Goal: Communication & Community: Answer question/provide support

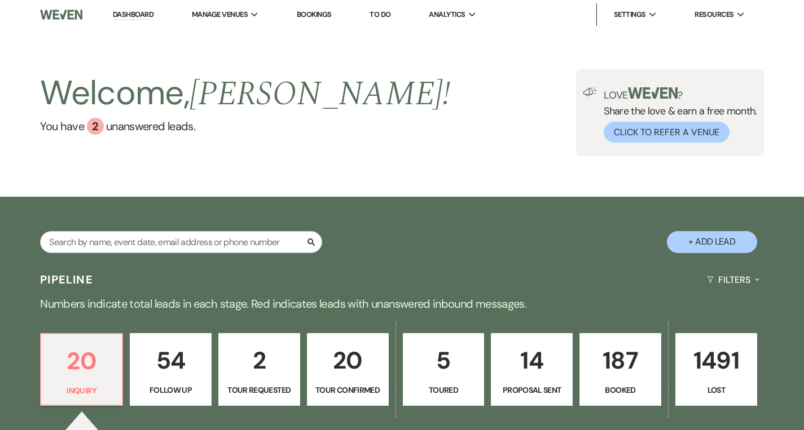
click at [118, 14] on link "Dashboard" at bounding box center [133, 15] width 41 height 11
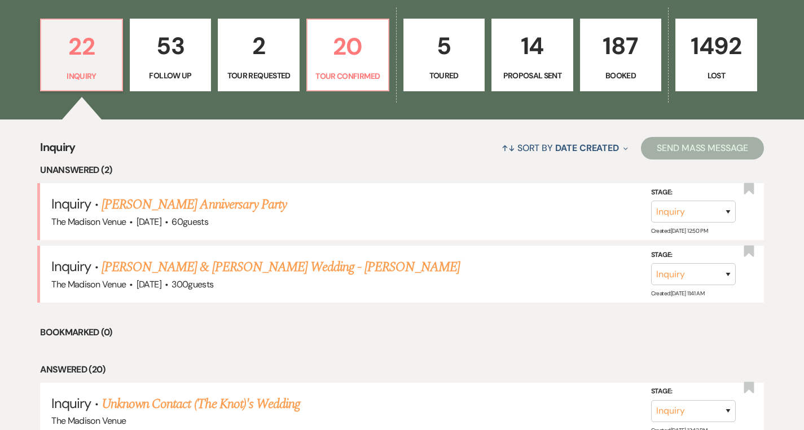
scroll to position [346, 0]
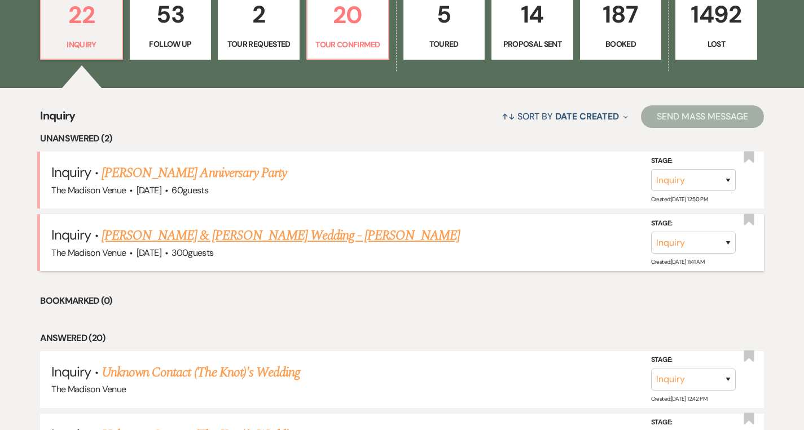
click at [210, 231] on link "[PERSON_NAME] & [PERSON_NAME] Wedding - [PERSON_NAME]" at bounding box center [281, 236] width 358 height 20
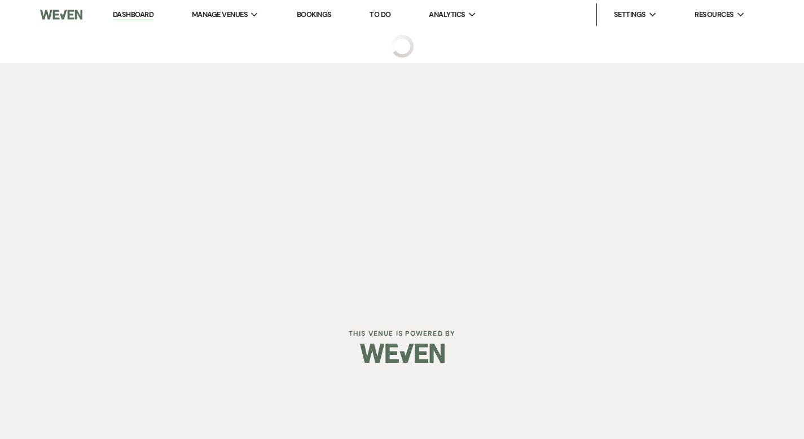
select select "5"
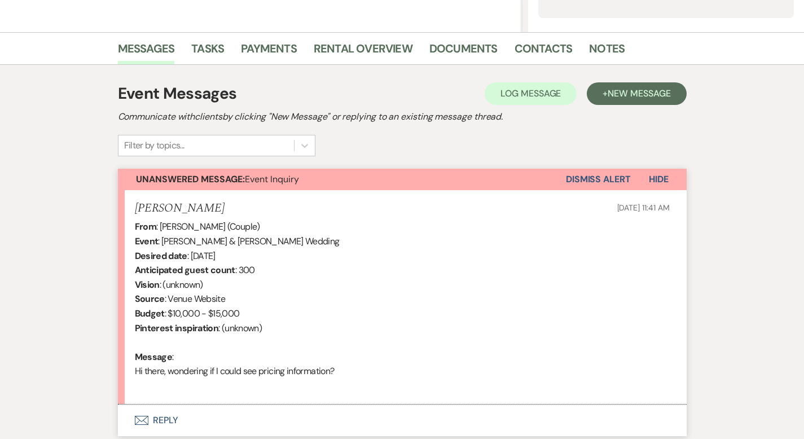
scroll to position [338, 0]
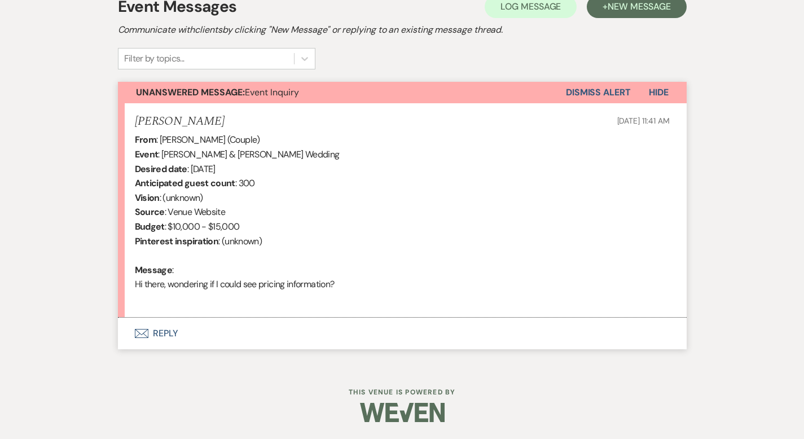
click at [140, 326] on button "Envelope Reply" at bounding box center [402, 334] width 569 height 32
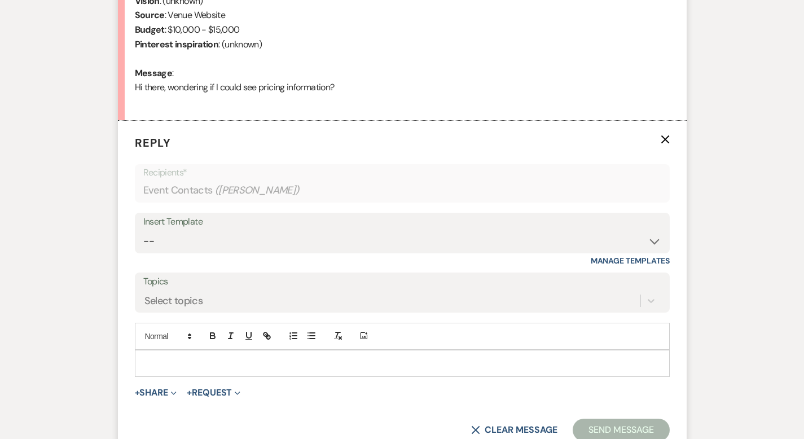
scroll to position [553, 0]
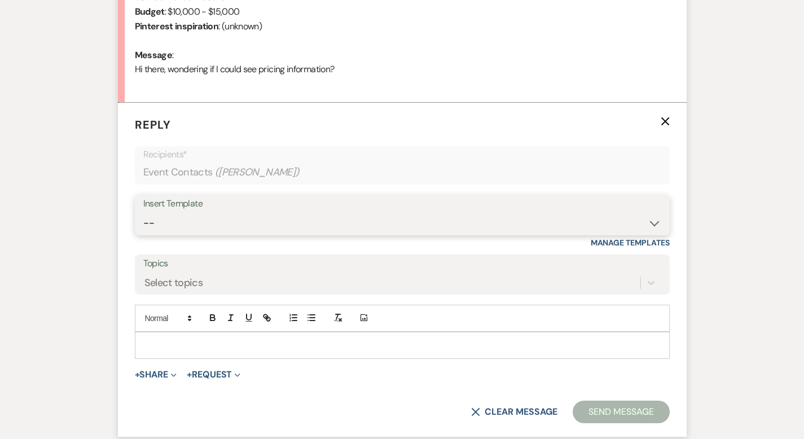
click at [187, 225] on select "-- Weven Planning Portal Introduction (Booked Events) Corporate Lead Follow Up …" at bounding box center [402, 223] width 518 height 22
select select "4631"
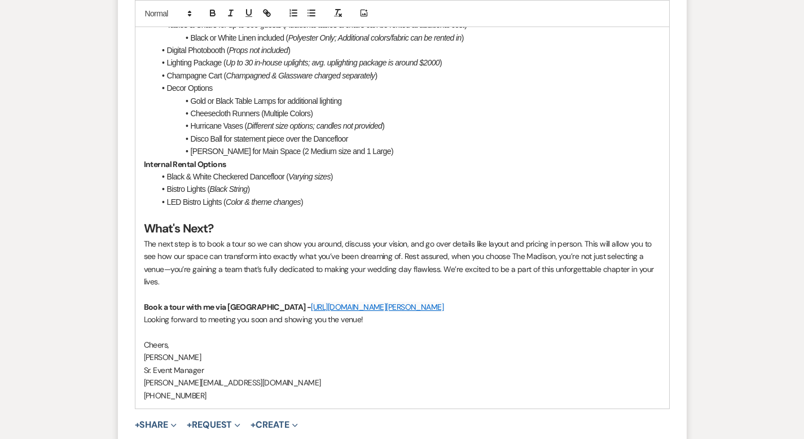
scroll to position [1410, 0]
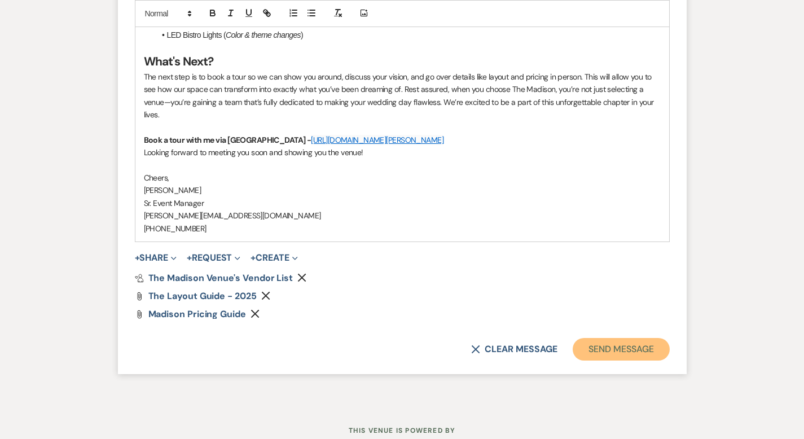
click at [636, 338] on button "Send Message" at bounding box center [621, 349] width 96 height 23
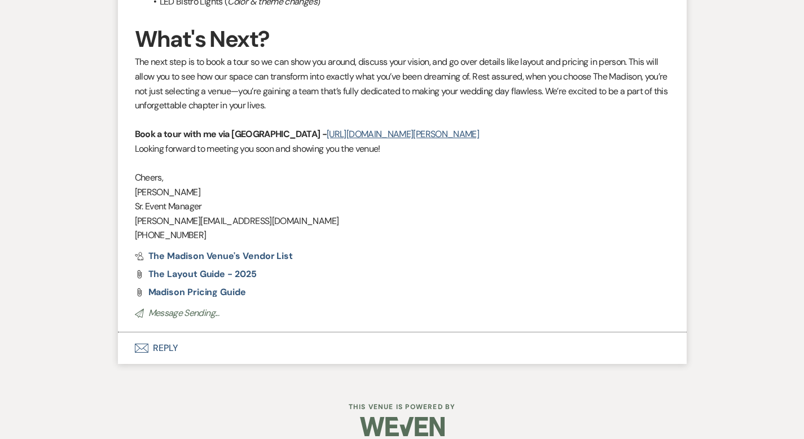
scroll to position [1325, 0]
